Goal: Transaction & Acquisition: Purchase product/service

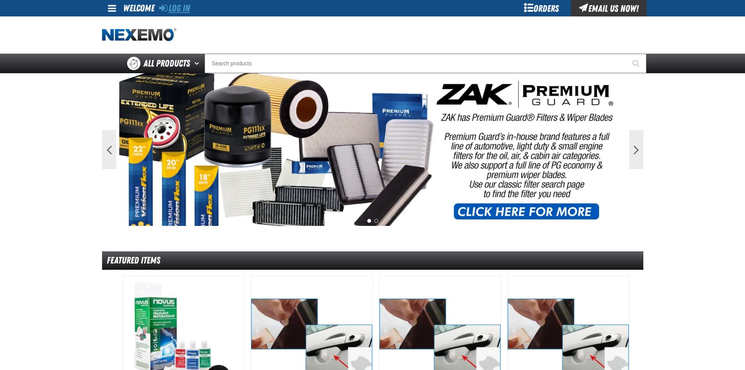
click at [186, 5] on link "Log In" at bounding box center [174, 8] width 31 height 11
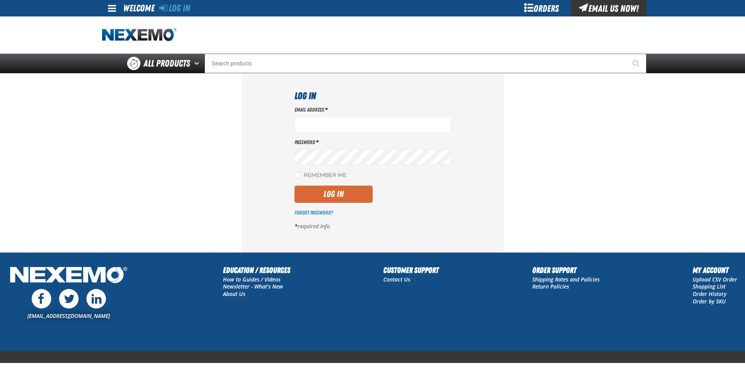
type input "jrash01@vtaig.com"
click at [341, 195] on button "Log In" at bounding box center [334, 193] width 78 height 17
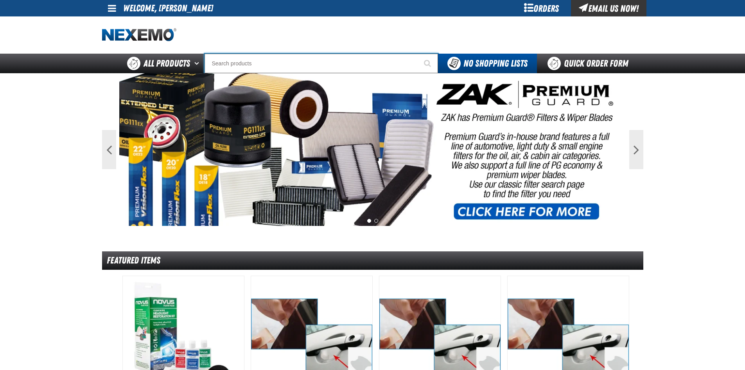
click at [301, 60] on input "Search" at bounding box center [322, 64] width 234 height 20
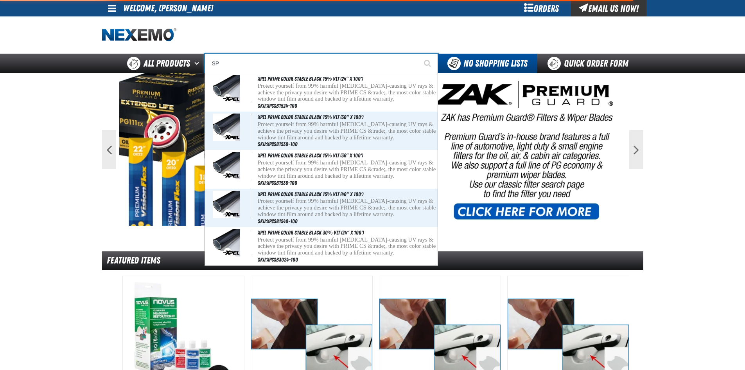
type input "S"
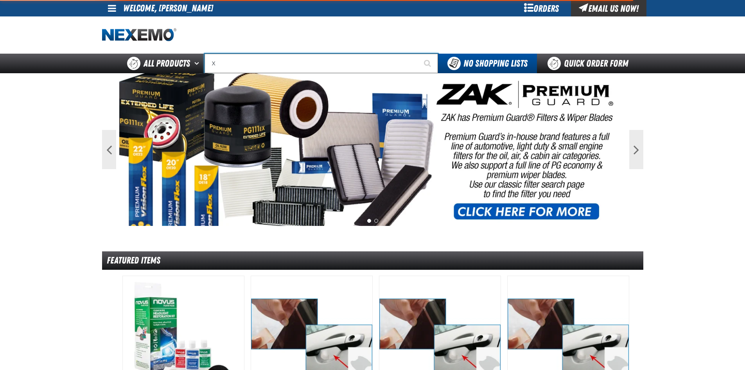
type input "XP"
type input "XPEL Wire Brush"
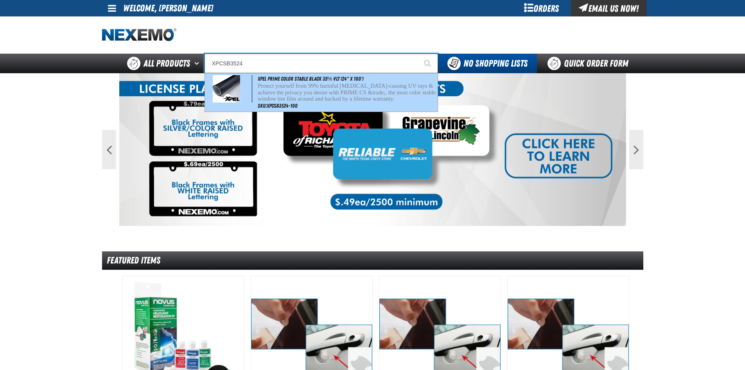
click at [288, 101] on p "Protect yourself from 99% harmful cancer-causing UV rays & achieve the privacy …" at bounding box center [347, 93] width 178 height 20
type input "XPEL PRIME Color Stable Black 35% VLT (24" x 100')"
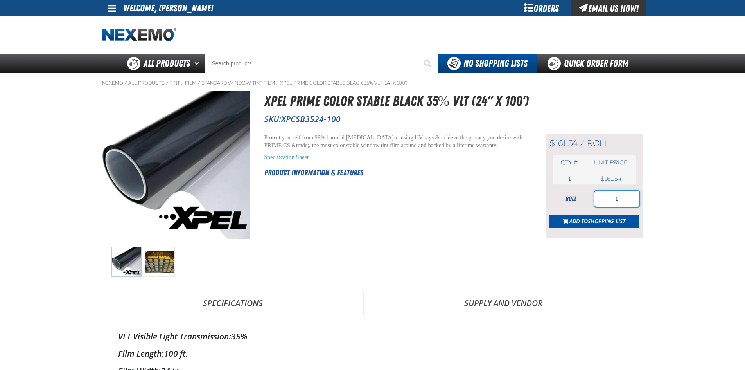
drag, startPoint x: 640, startPoint y: 196, endPoint x: 666, endPoint y: 196, distance: 25.4
click at [661, 196] on main "Nexemo / All Products / Tint / Film" at bounding box center [372, 358] width 745 height 570
type input "2"
click at [612, 216] on button "Add to Shopping List" at bounding box center [595, 220] width 90 height 13
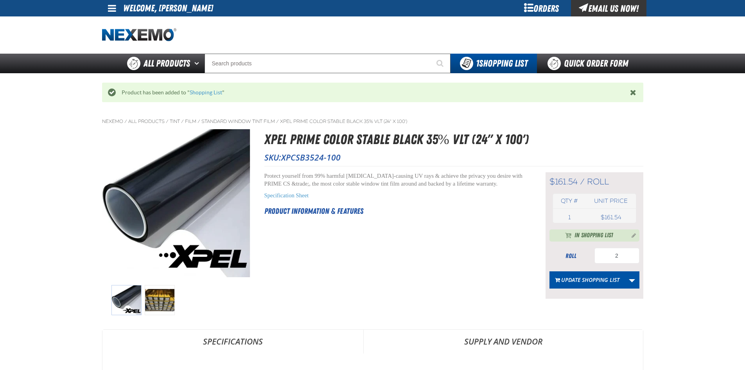
click at [108, 11] on span at bounding box center [112, 8] width 8 height 9
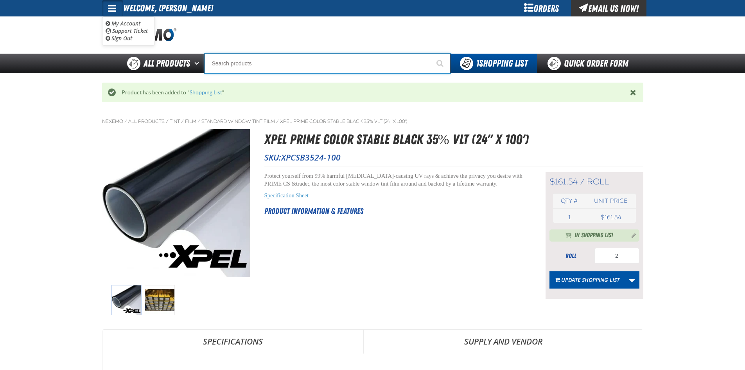
click at [261, 61] on input "Search" at bounding box center [328, 64] width 246 height 20
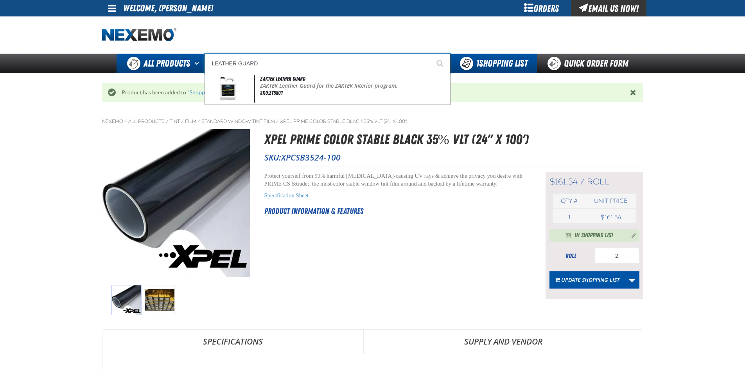
drag, startPoint x: 272, startPoint y: 62, endPoint x: 176, endPoint y: 58, distance: 95.6
click at [176, 58] on div "Back All Products Adhesives After Market Parts Automotive Chemicals Body Hardwa…" at bounding box center [373, 64] width 548 height 20
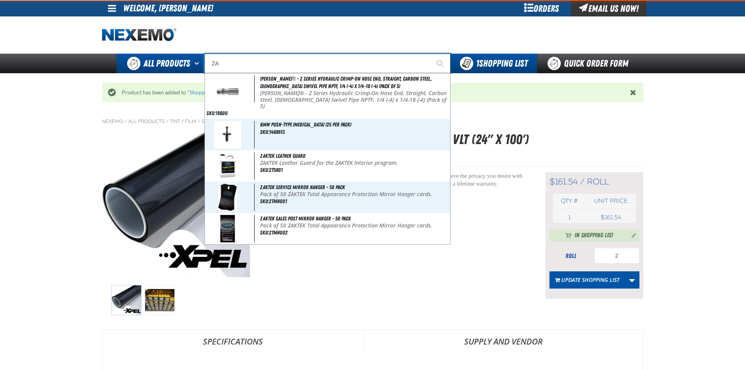
type input "ZAK"
type input "ZAK Products Customer Benefits Portfolio"
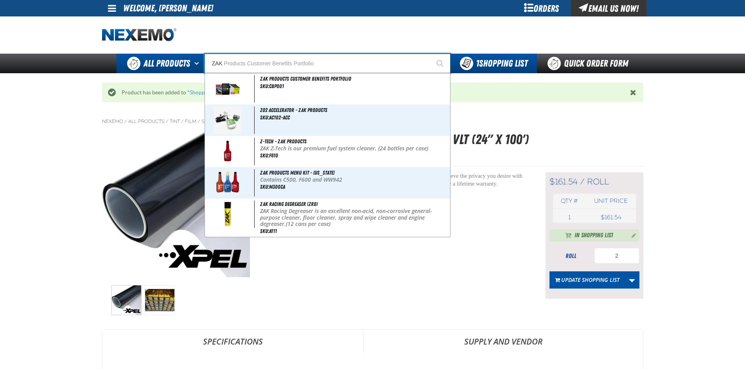
type input "ZAK"
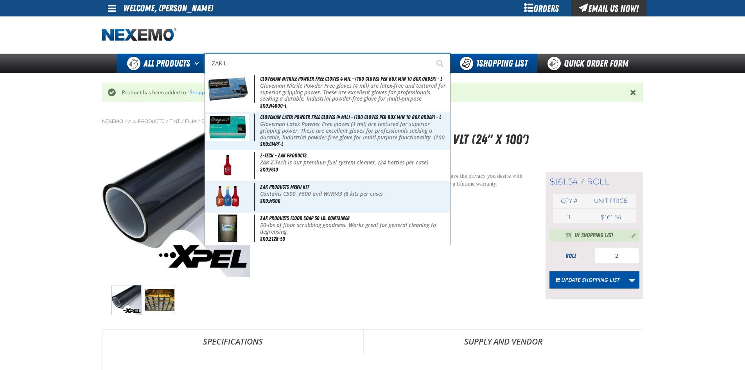
type input "ZAK"
type input "ZAK Products Customer Benefits Portfolio"
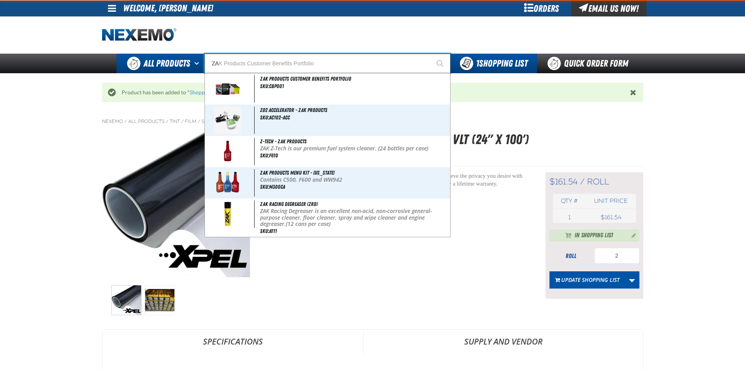
type input "Z"
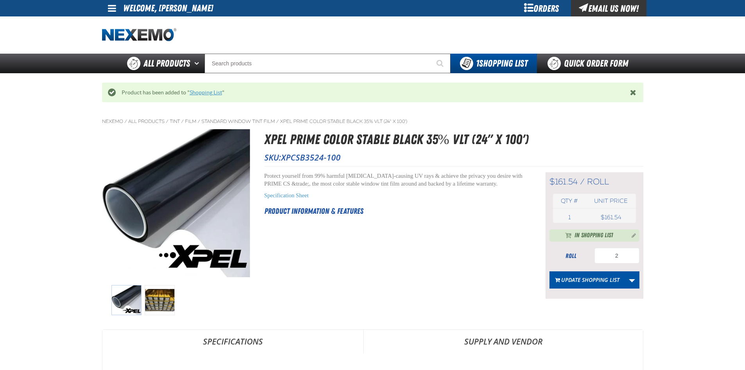
click at [197, 94] on link "Shopping List" at bounding box center [206, 92] width 32 height 6
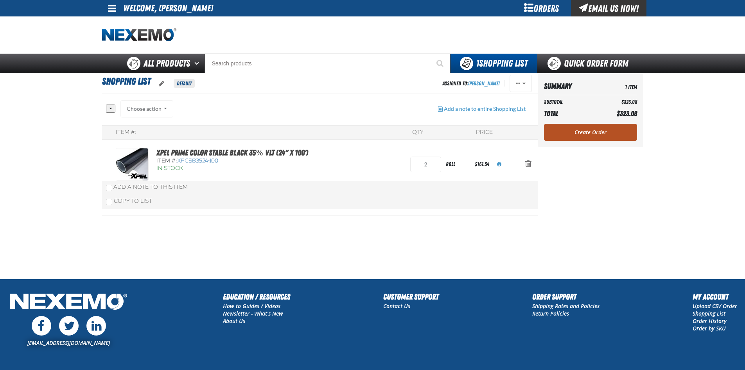
click at [604, 132] on link "Create Order" at bounding box center [590, 132] width 93 height 17
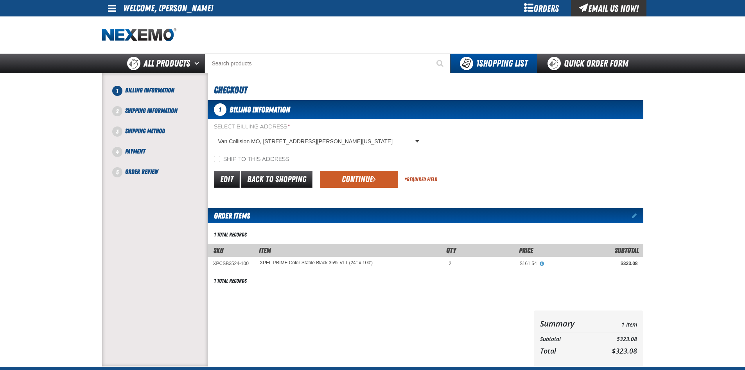
click at [230, 157] on label "Ship to this address" at bounding box center [251, 159] width 75 height 7
click at [220, 157] on input "Ship to this address" at bounding box center [217, 159] width 6 height 6
checkbox input "true"
click at [383, 179] on button "Continue" at bounding box center [359, 179] width 78 height 17
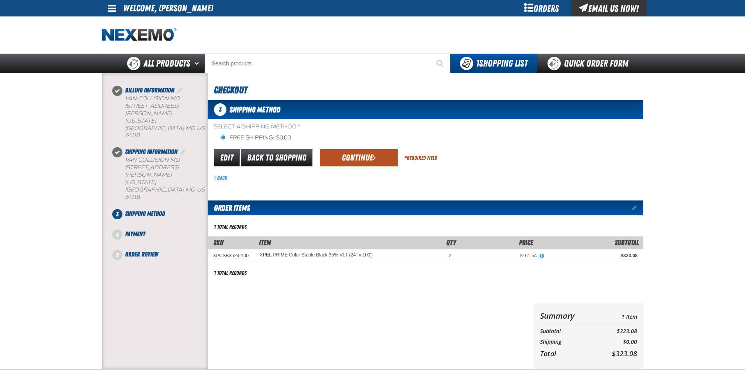
click at [359, 161] on button "Continue" at bounding box center [359, 157] width 78 height 17
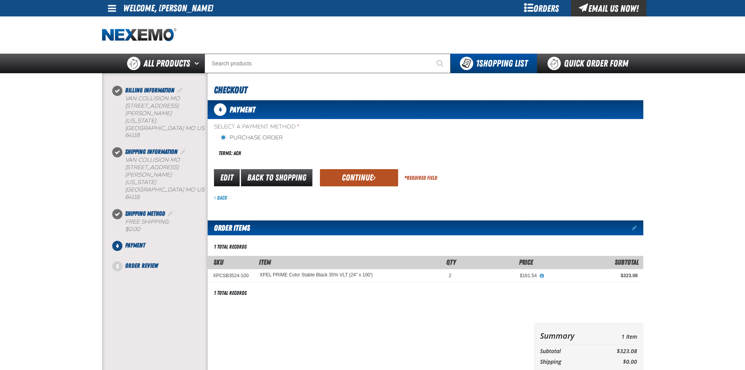
click at [366, 178] on button "Continue" at bounding box center [359, 177] width 78 height 17
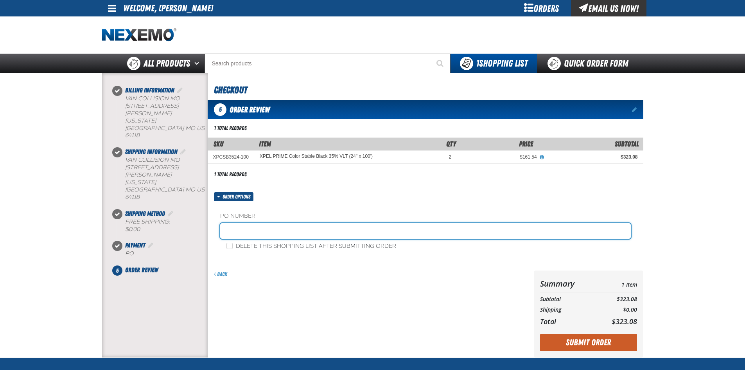
click at [225, 225] on input "text" at bounding box center [425, 231] width 411 height 16
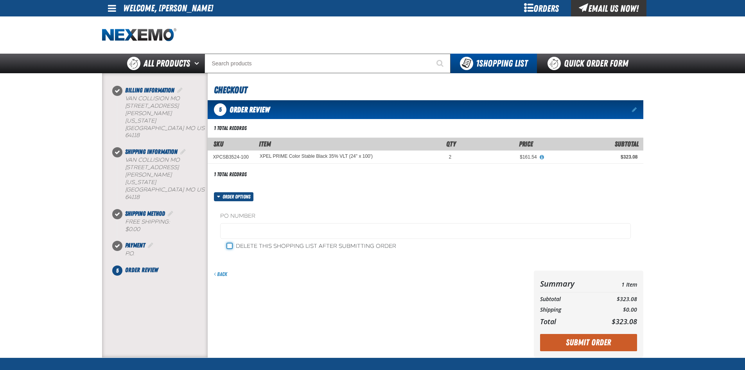
click at [230, 247] on input "Delete this shopping list after submitting order" at bounding box center [230, 246] width 6 height 6
checkbox input "true"
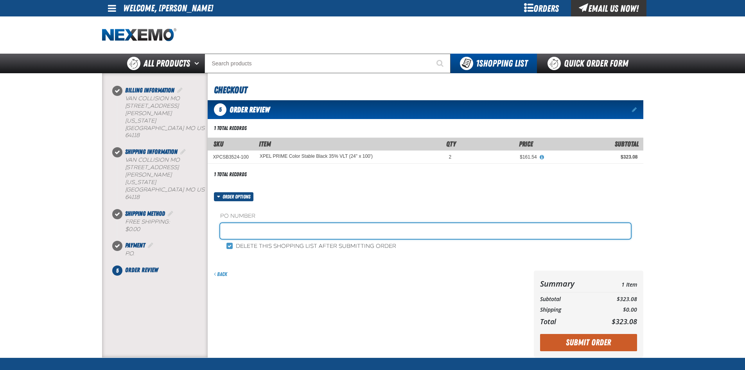
click at [237, 230] on input "text" at bounding box center [425, 231] width 411 height 16
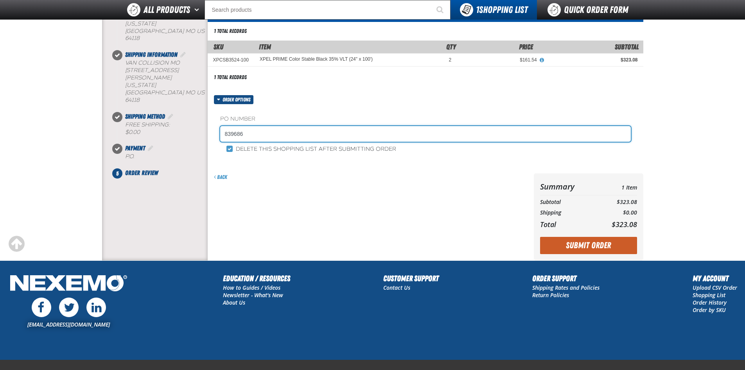
scroll to position [78, 0]
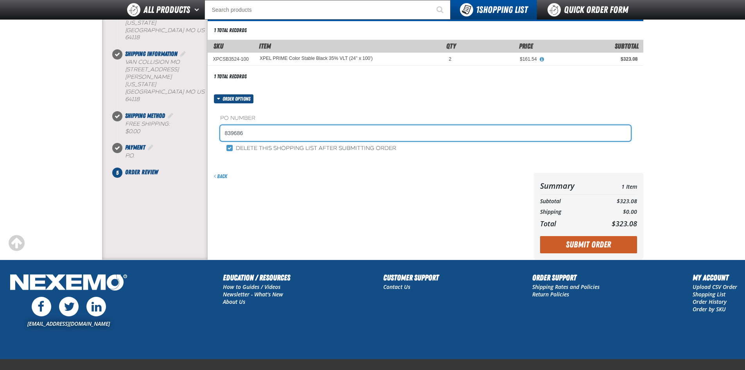
type input "839686"
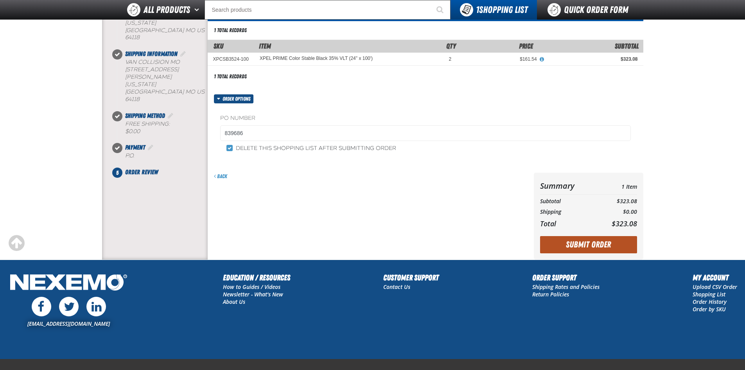
click at [586, 245] on button "Submit Order" at bounding box center [588, 244] width 97 height 17
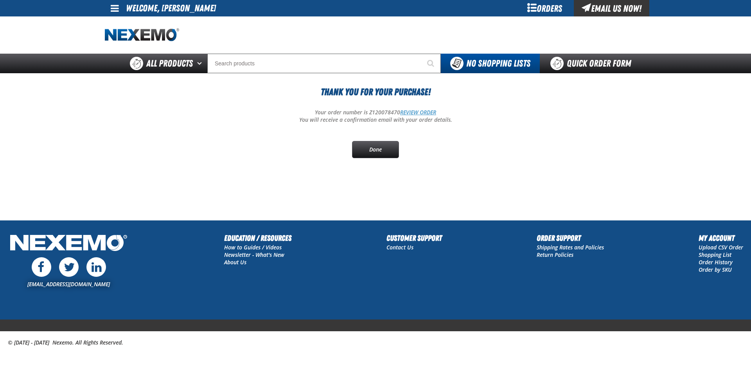
click at [432, 112] on link "REVIEW ORDER" at bounding box center [418, 111] width 36 height 7
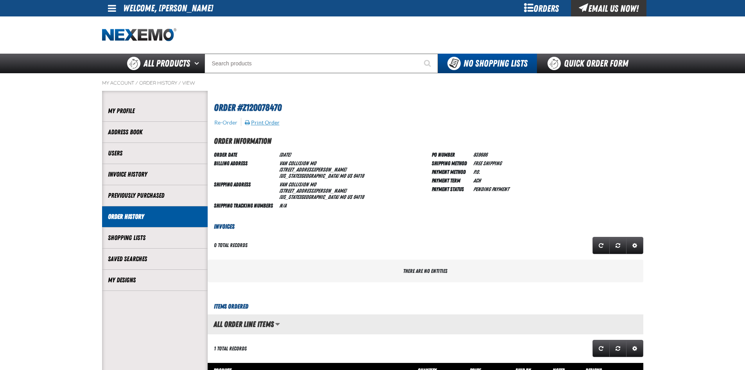
click at [259, 122] on button "Print Order" at bounding box center [263, 122] width 36 height 7
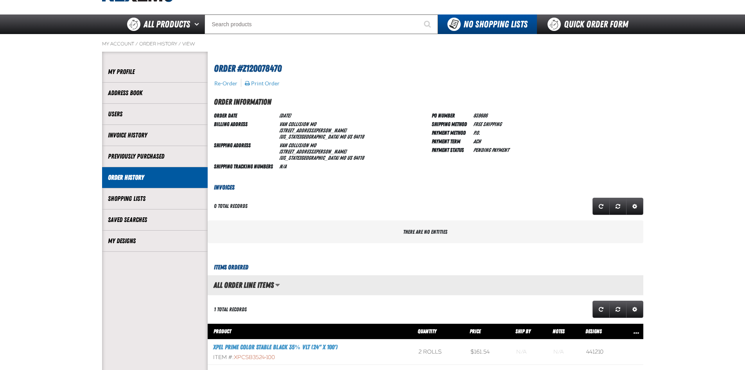
scroll to position [0, 0]
